Goal: Information Seeking & Learning: Learn about a topic

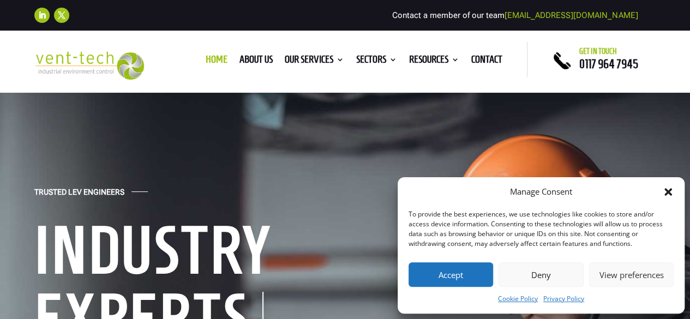
click at [547, 276] on button "Deny" at bounding box center [540, 274] width 84 height 25
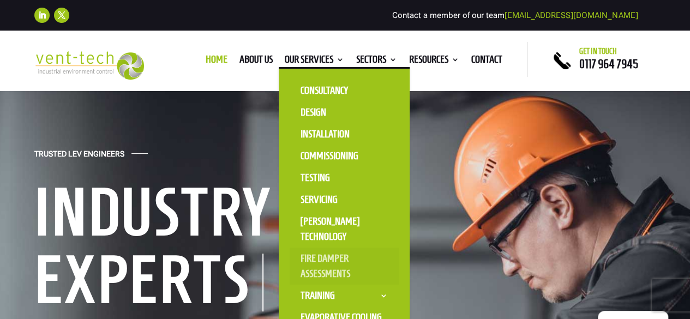
scroll to position [55, 0]
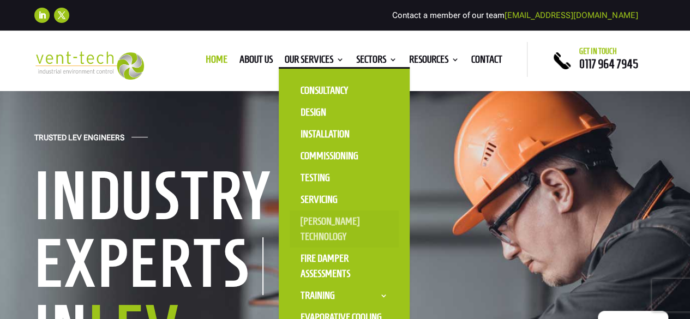
click at [320, 228] on link "[PERSON_NAME] Technology" at bounding box center [343, 228] width 109 height 37
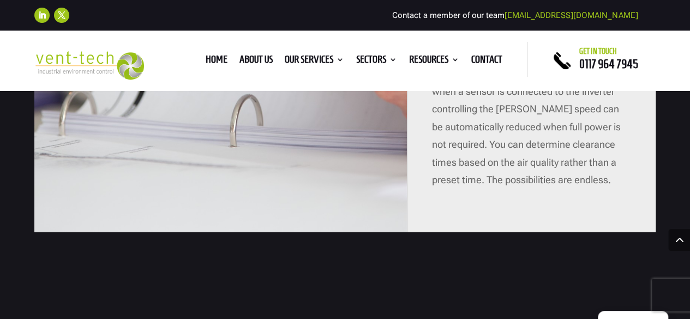
scroll to position [3379, 0]
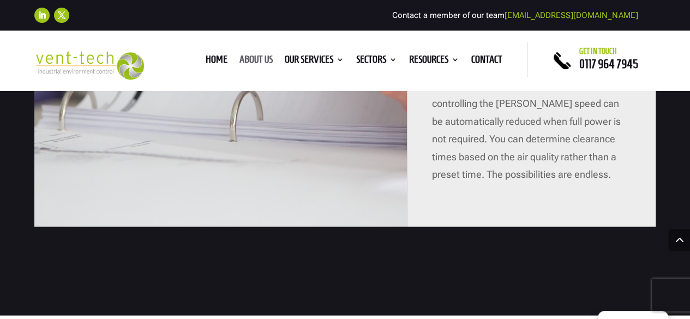
click at [258, 57] on link "About us" at bounding box center [255, 62] width 33 height 12
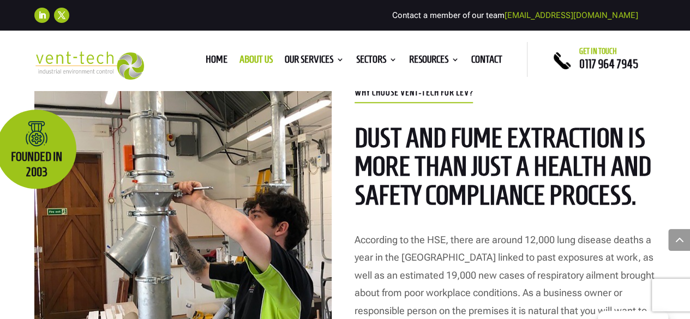
scroll to position [491, 0]
